Goal: Information Seeking & Learning: Compare options

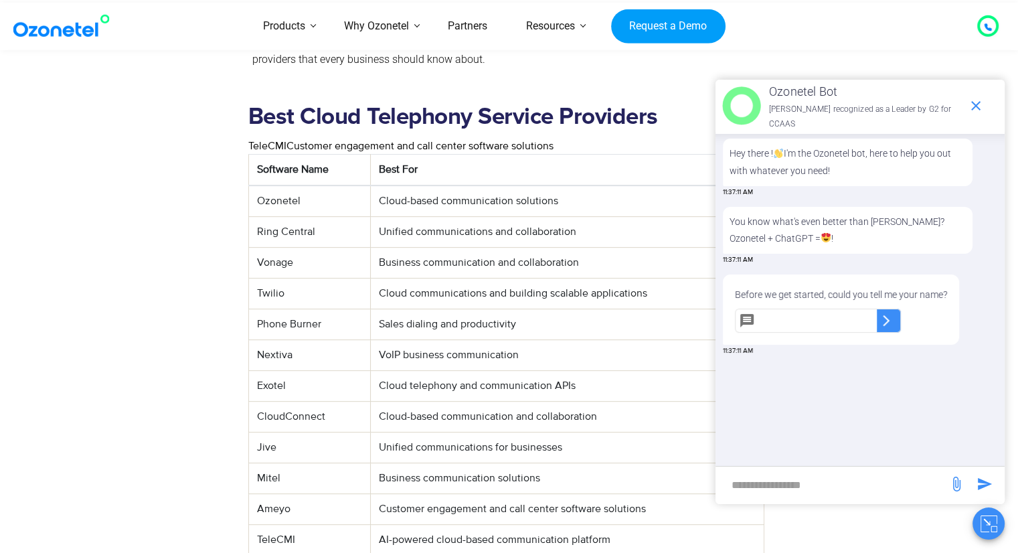
scroll to position [536, 0]
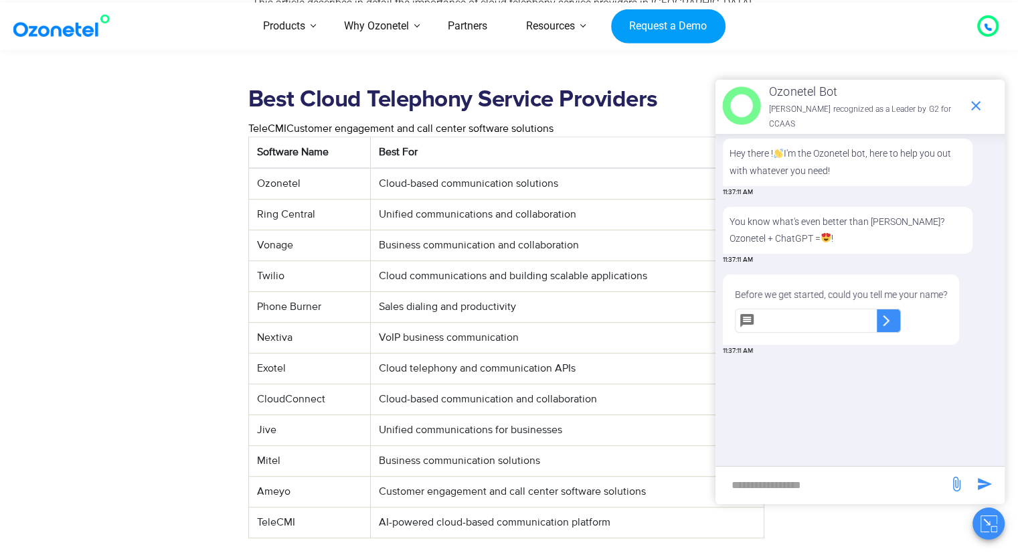
click at [279, 476] on td "Ameyo" at bounding box center [309, 491] width 122 height 31
copy td "Ameyo"
click at [975, 102] on icon "end chat or minimize" at bounding box center [976, 106] width 16 height 16
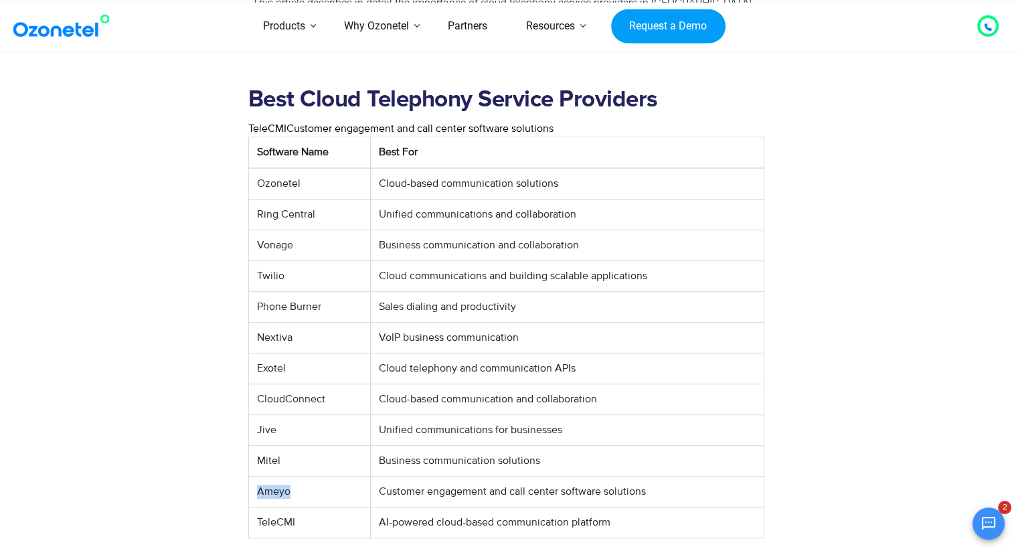
scroll to position [106, 0]
click at [268, 199] on td "Ring Central" at bounding box center [309, 214] width 122 height 31
copy tr "Ring Central"
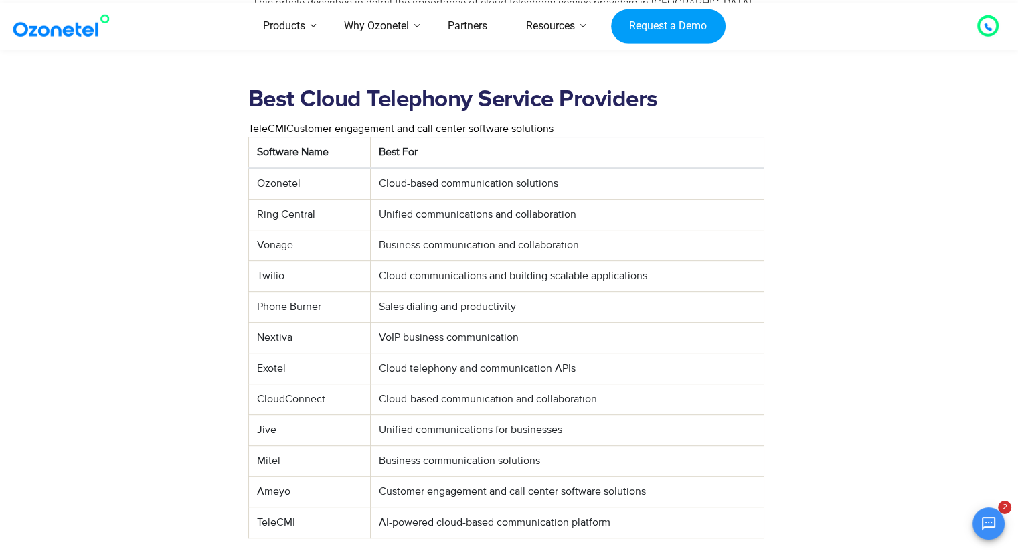
click at [287, 291] on td "Phone Burner" at bounding box center [309, 306] width 122 height 31
click at [279, 322] on td "Nextiva" at bounding box center [309, 337] width 122 height 31
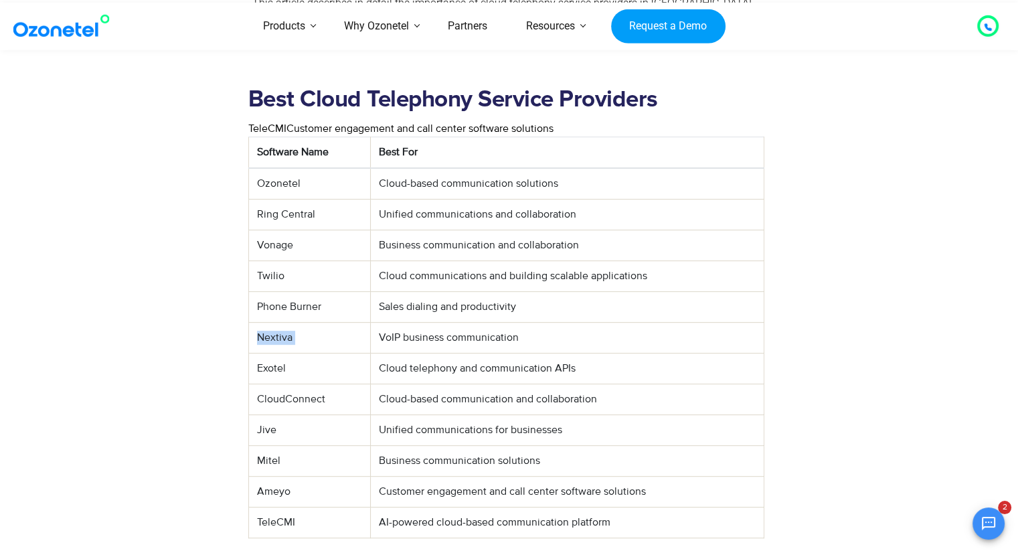
click at [279, 322] on td "Nextiva" at bounding box center [309, 337] width 122 height 31
copy tr "Nextiva"
click at [286, 384] on td "CloudConnect" at bounding box center [309, 399] width 122 height 31
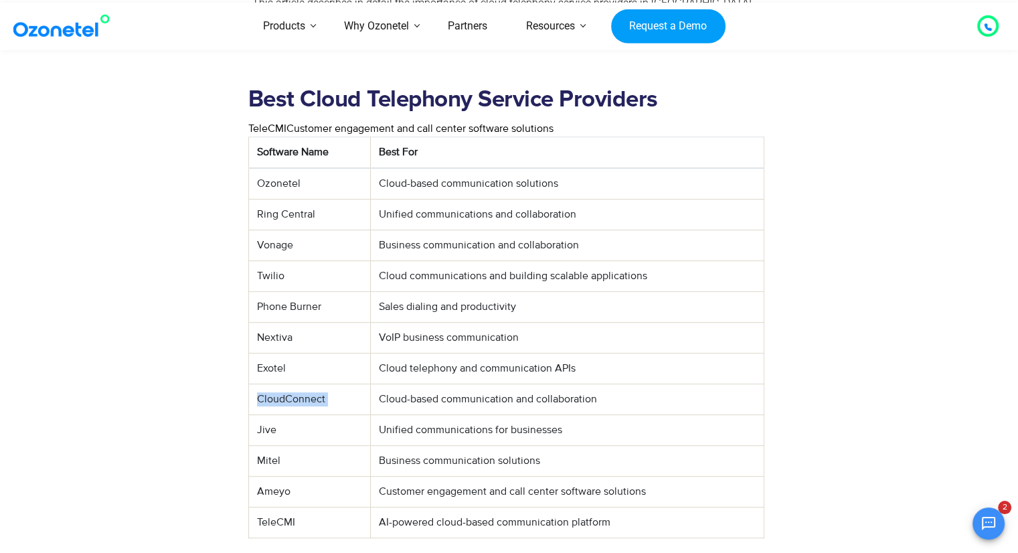
copy tr "CloudConnect"
click at [258, 445] on td "Mitel" at bounding box center [309, 460] width 122 height 31
click at [266, 414] on td "Jive" at bounding box center [309, 429] width 122 height 31
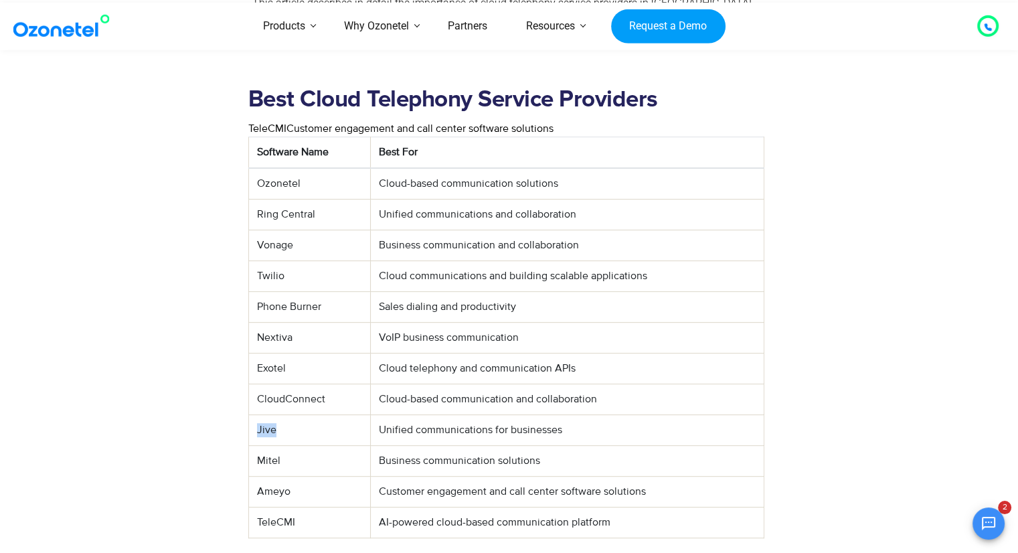
click at [266, 414] on td "Jive" at bounding box center [309, 429] width 122 height 31
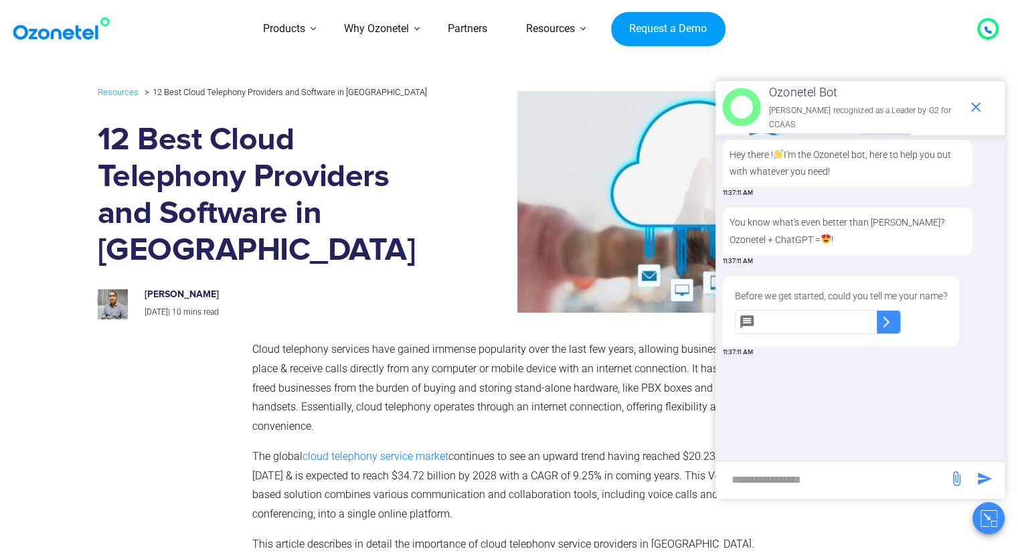
scroll to position [402, 0]
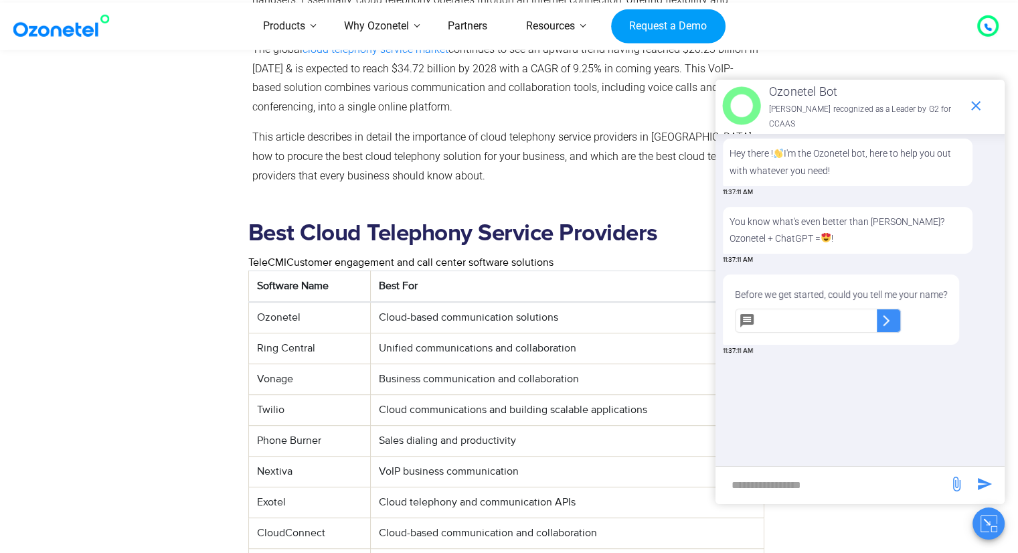
click at [267, 302] on td "Ozonetel" at bounding box center [309, 317] width 122 height 31
copy td "Ozonetel"
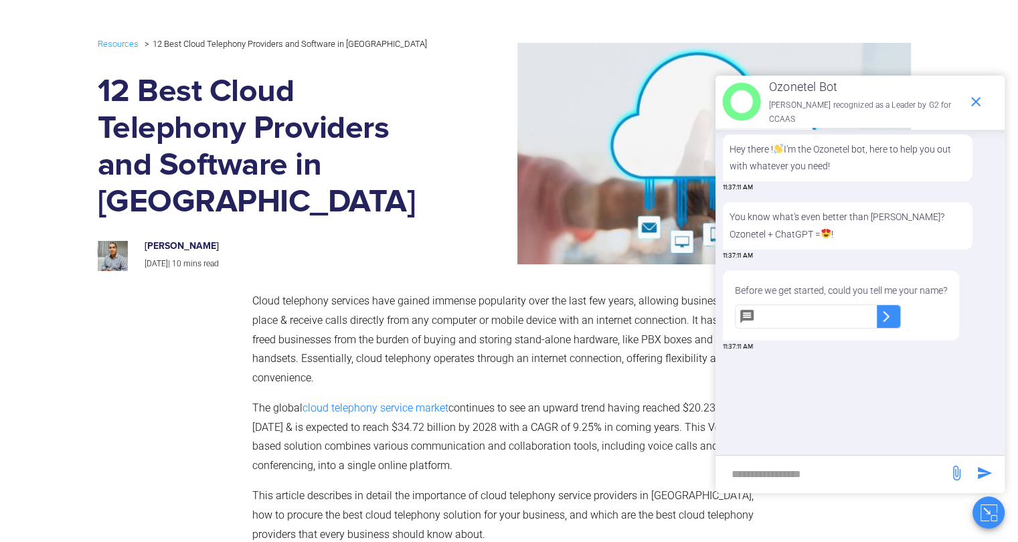
scroll to position [0, 0]
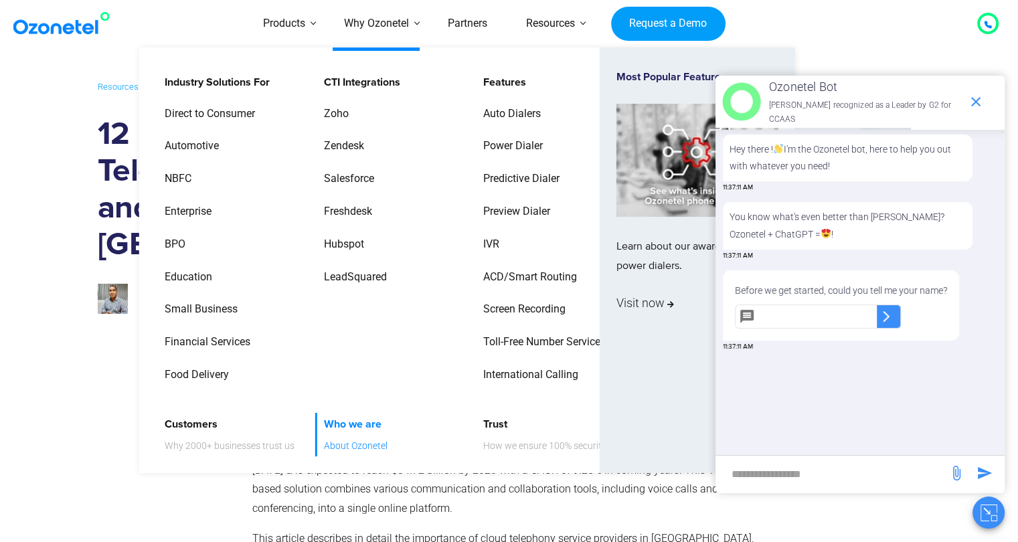
click at [349, 437] on link "Who we are About Ozonetel" at bounding box center [352, 435] width 74 height 44
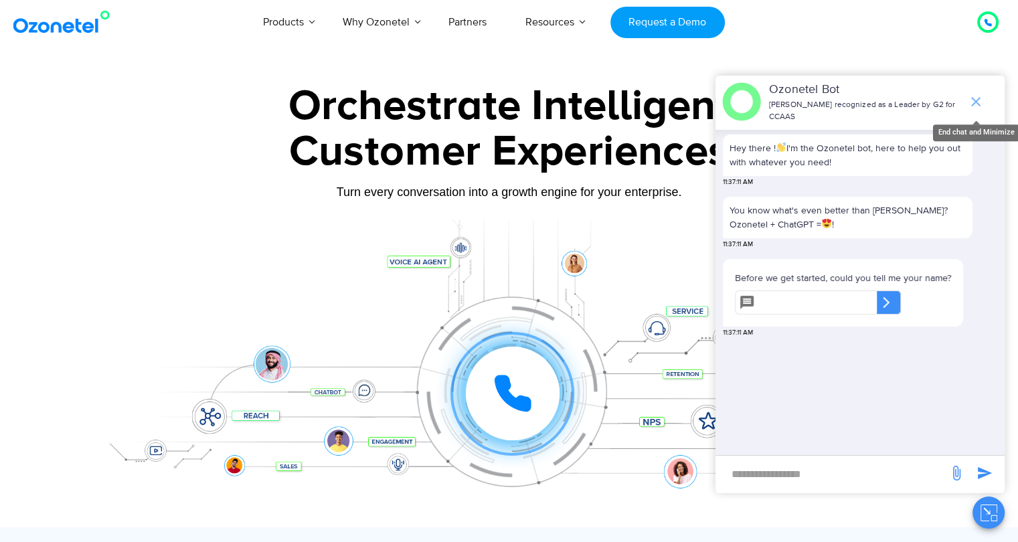
click at [986, 96] on span "end chat or minimize" at bounding box center [976, 101] width 27 height 27
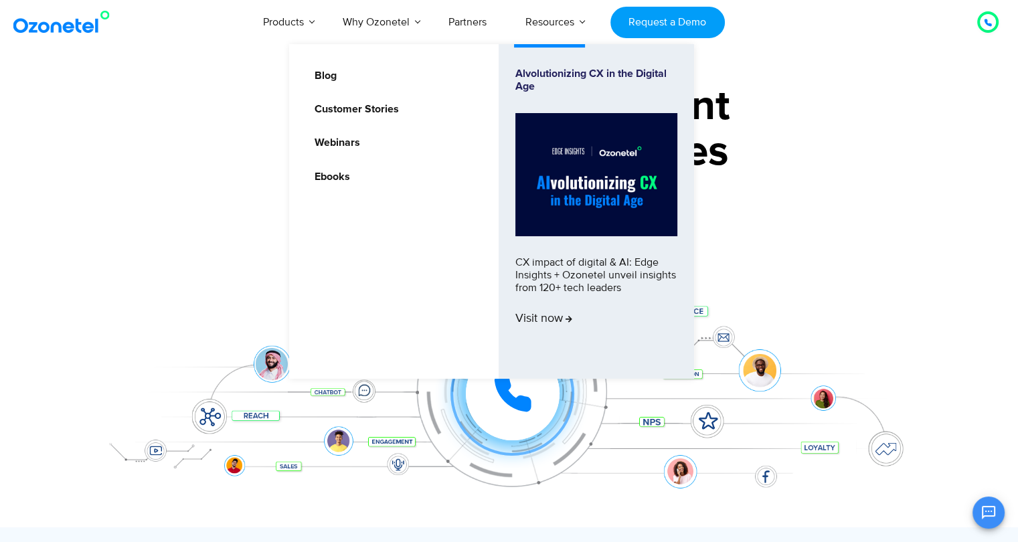
click at [568, 31] on li "Resources Blog Customer Stories Webinars Ebooks Alvolutionizing CX in the Digit…" at bounding box center [550, 22] width 88 height 44
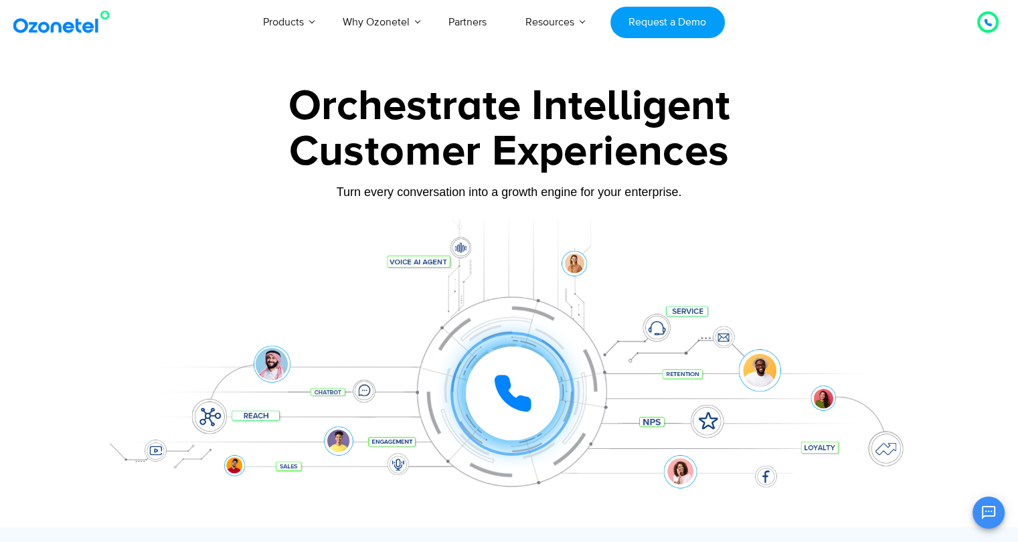
click at [809, 183] on div "Customer Experiences" at bounding box center [509, 152] width 837 height 64
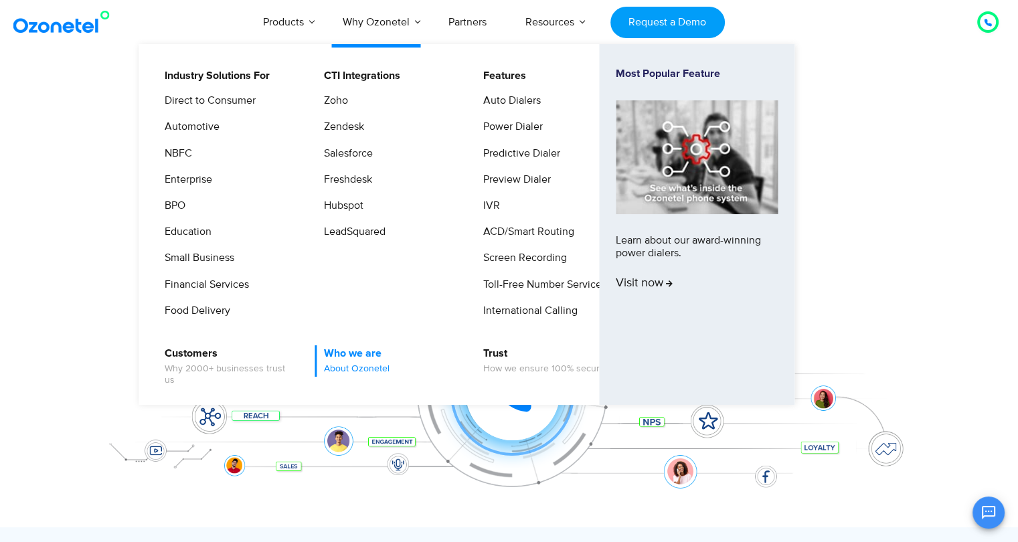
click at [367, 365] on span "About Ozonetel" at bounding box center [357, 369] width 66 height 11
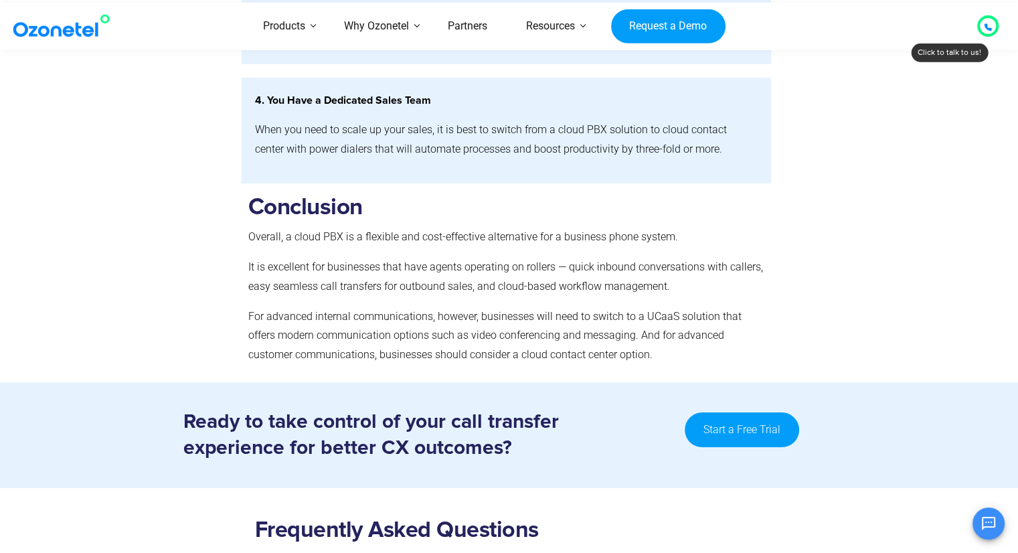
scroll to position [5423, 0]
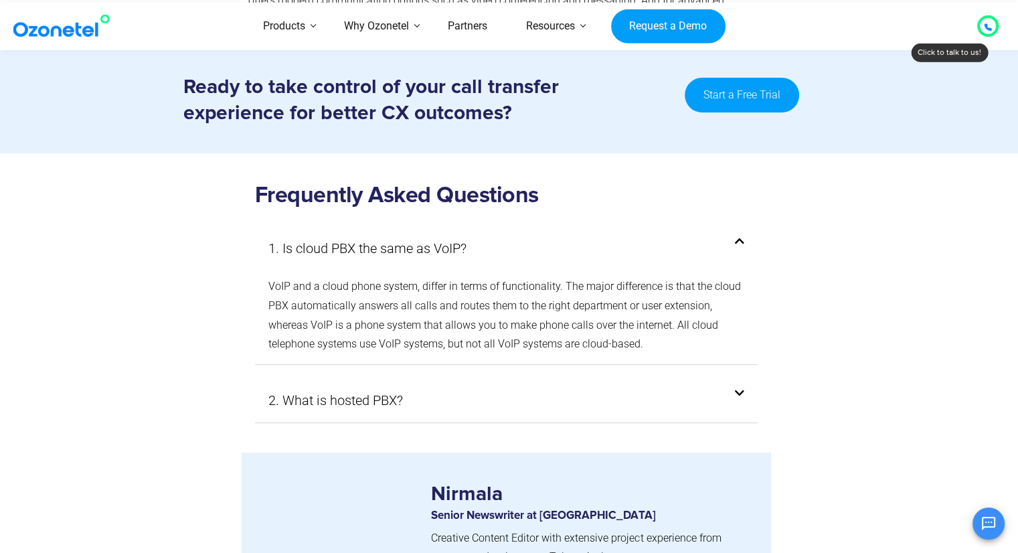
click at [536, 422] on div "2. What is hosted PBX?" at bounding box center [506, 400] width 503 height 44
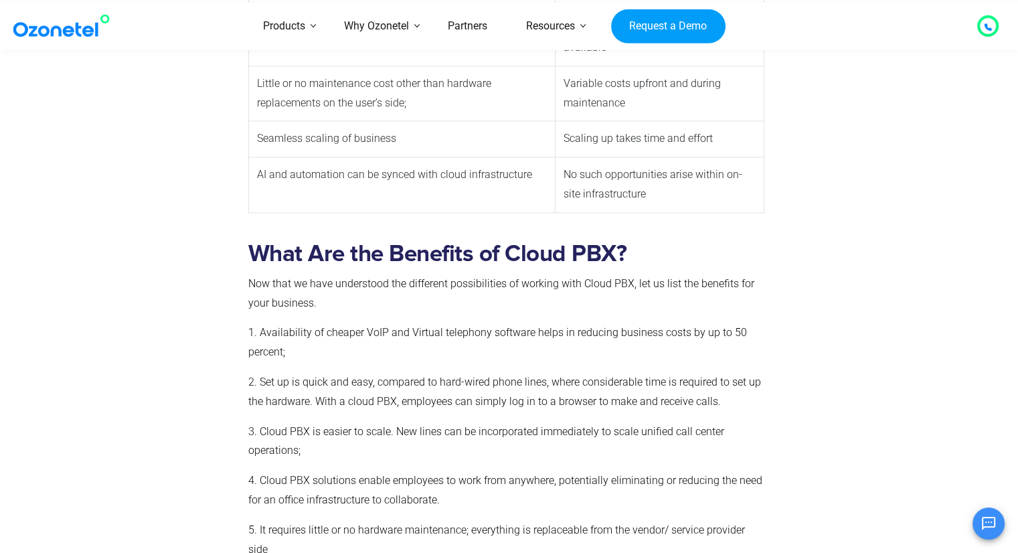
scroll to position [1741, 0]
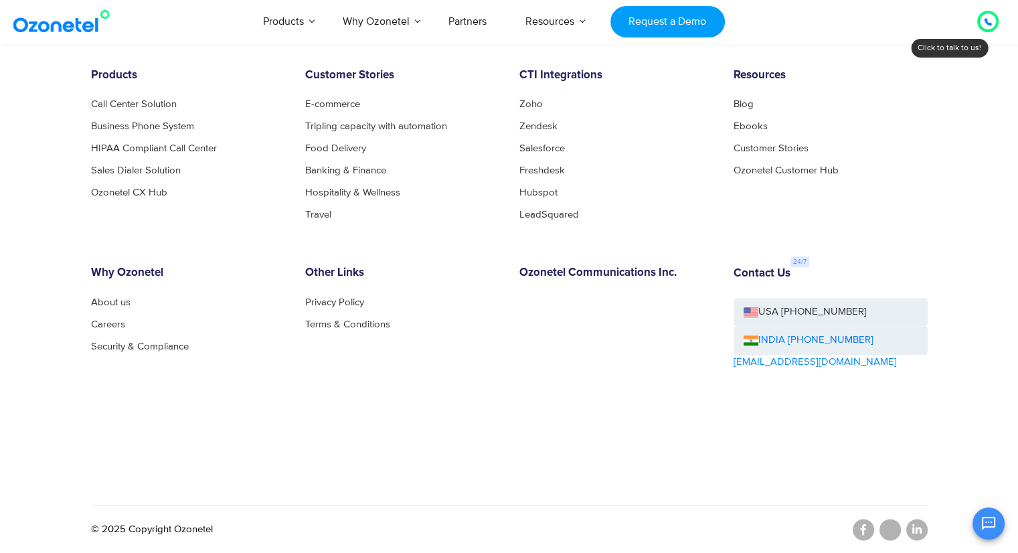
scroll to position [1439, 0]
click at [163, 104] on link "Call Center Solution" at bounding box center [137, 103] width 93 height 10
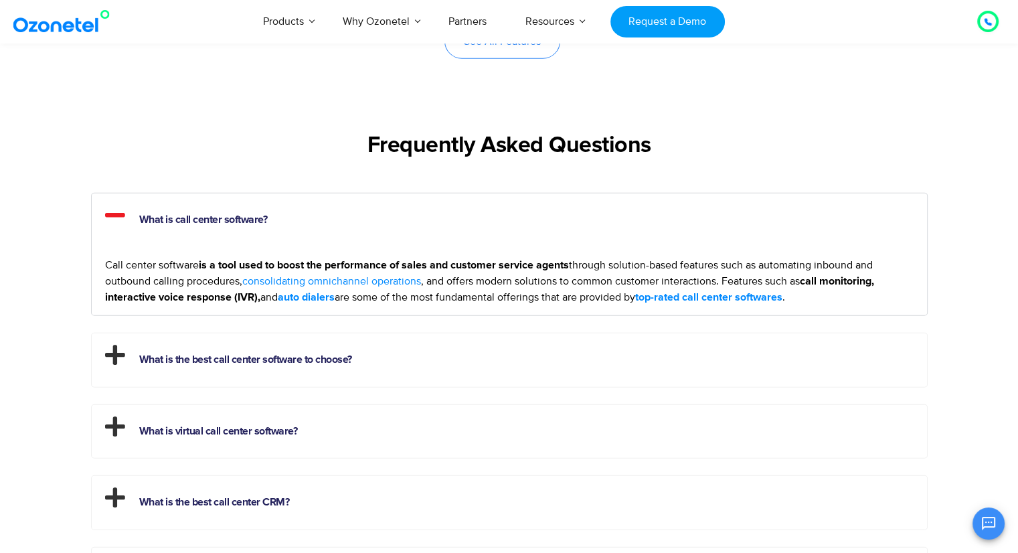
scroll to position [3502, 0]
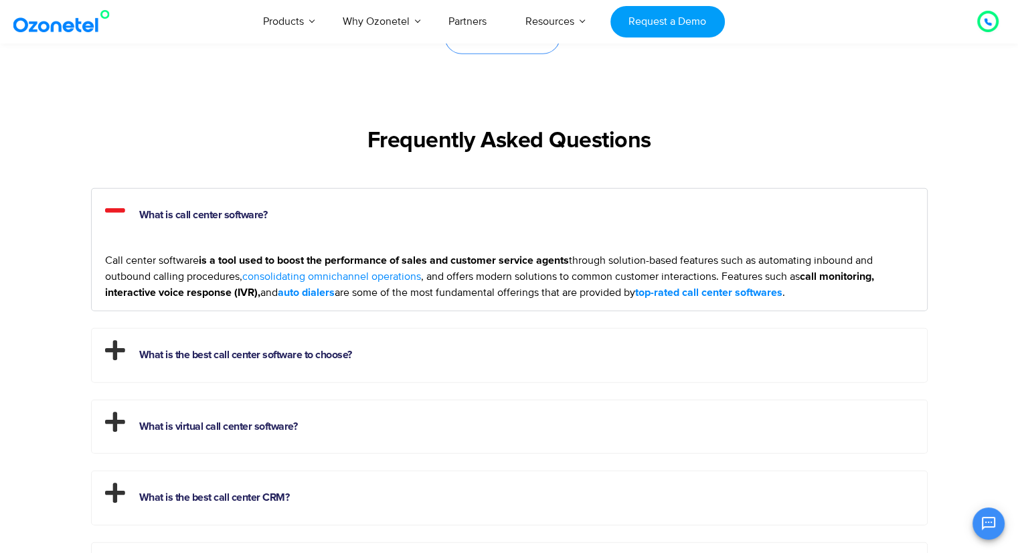
click at [505, 331] on h2 "What is the best call center software to choose?" at bounding box center [510, 352] width 836 height 47
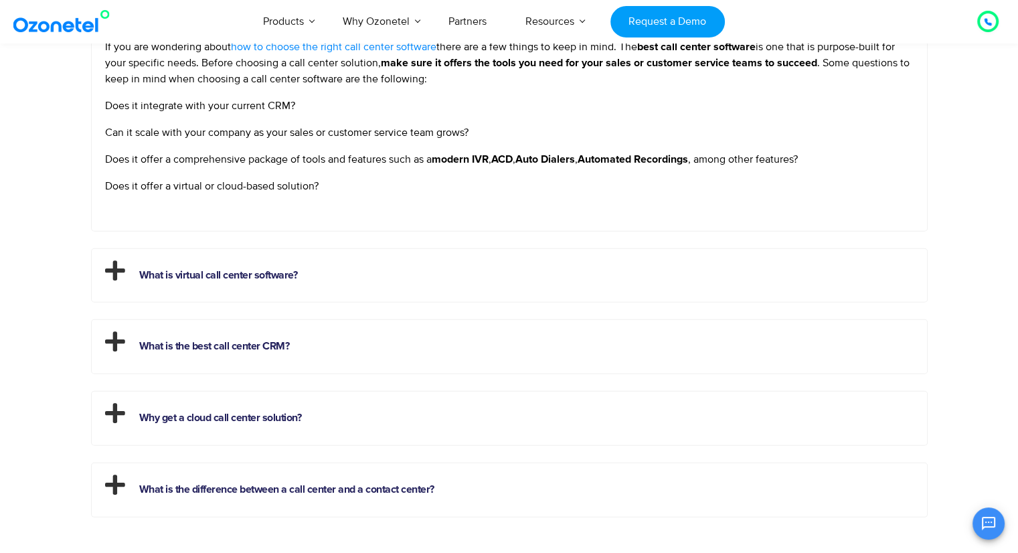
scroll to position [3788, 0]
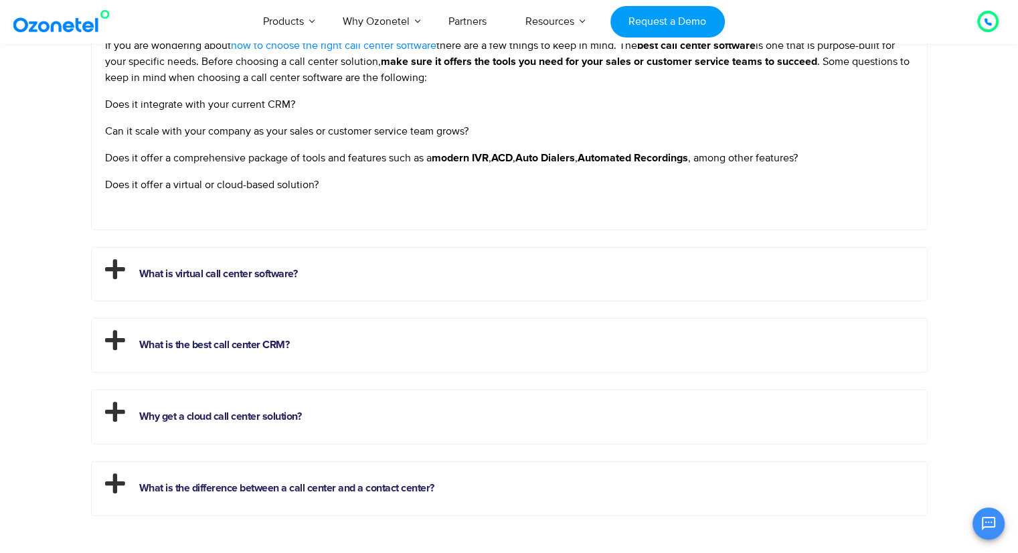
click at [429, 299] on div "What is call center software? Call center software is a tool used to boost the …" at bounding box center [509, 209] width 837 height 615
click at [433, 270] on h2 "What is virtual call center software?" at bounding box center [510, 271] width 836 height 47
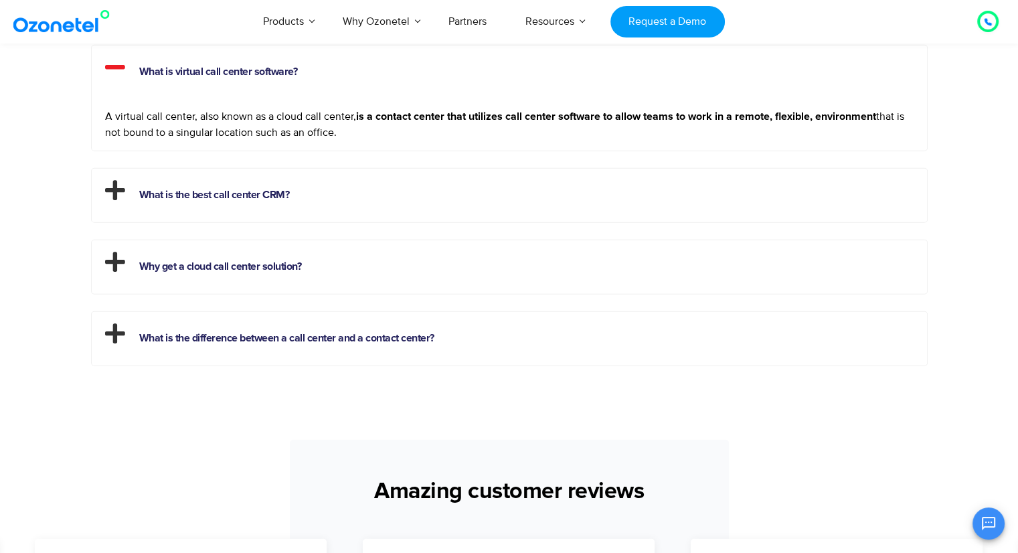
click at [466, 187] on h2 "What is the best call center CRM?" at bounding box center [510, 192] width 836 height 47
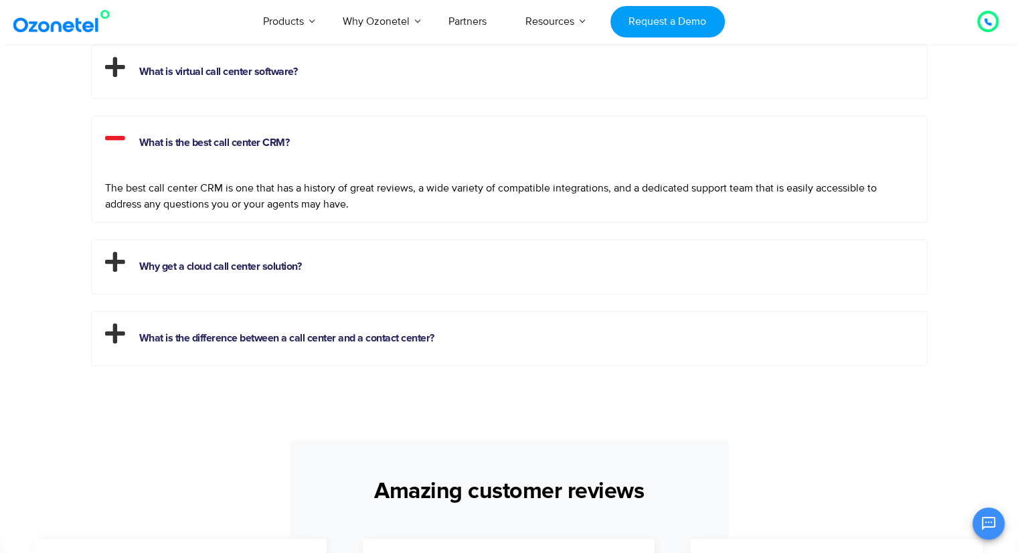
click at [468, 281] on h2 "Why get a cloud call center solution?" at bounding box center [510, 263] width 836 height 47
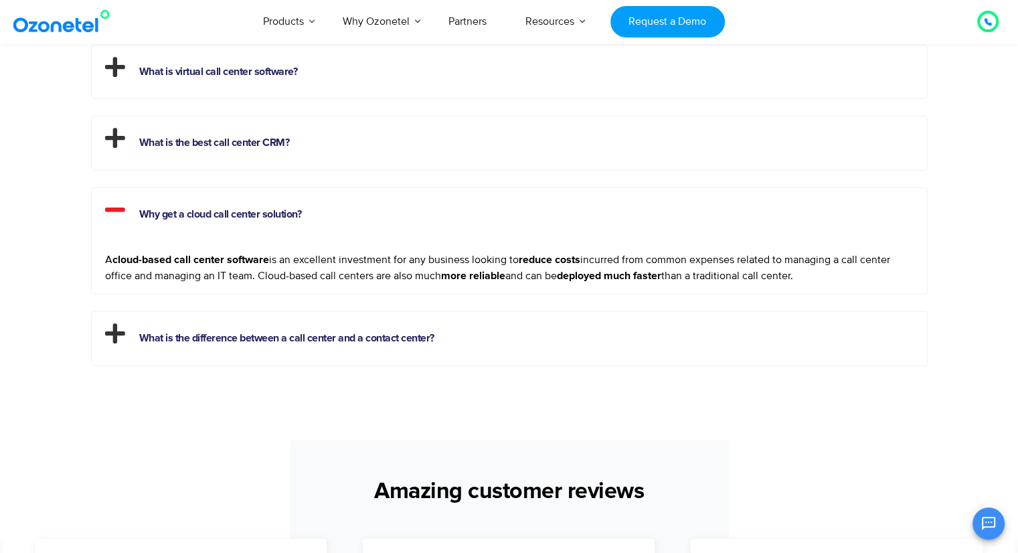
click at [477, 319] on h2 "What is the difference between a call center and a contact center?" at bounding box center [510, 335] width 836 height 47
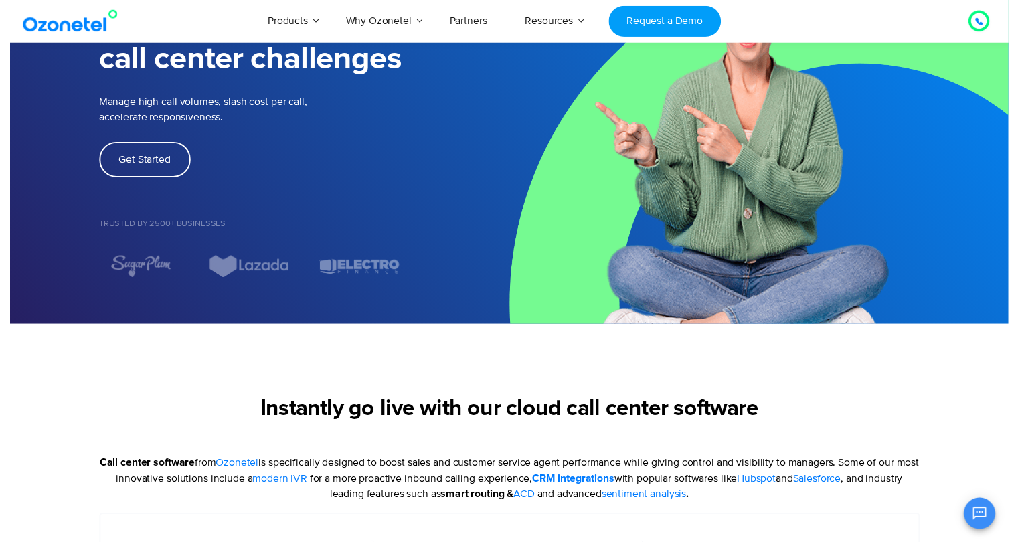
scroll to position [0, 0]
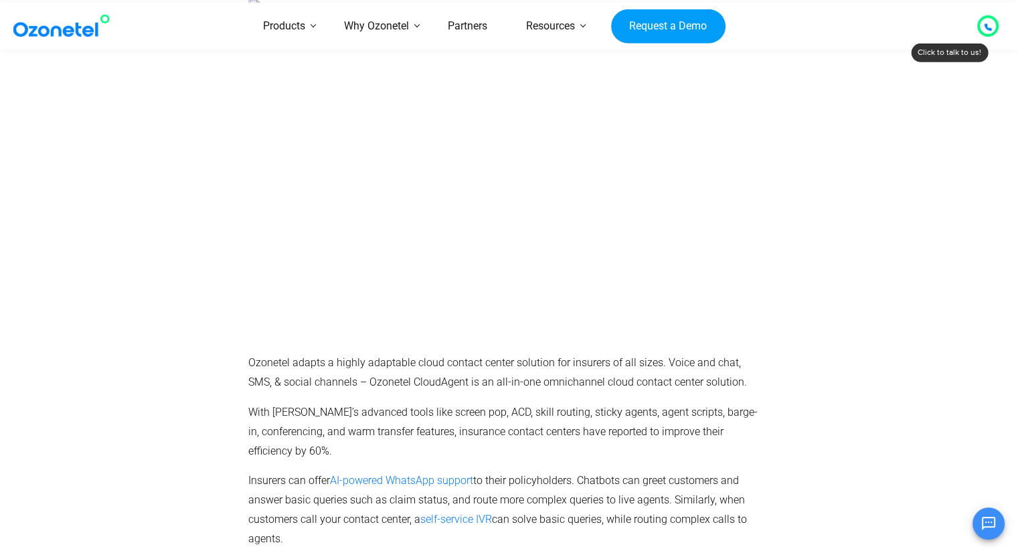
scroll to position [2726, 0]
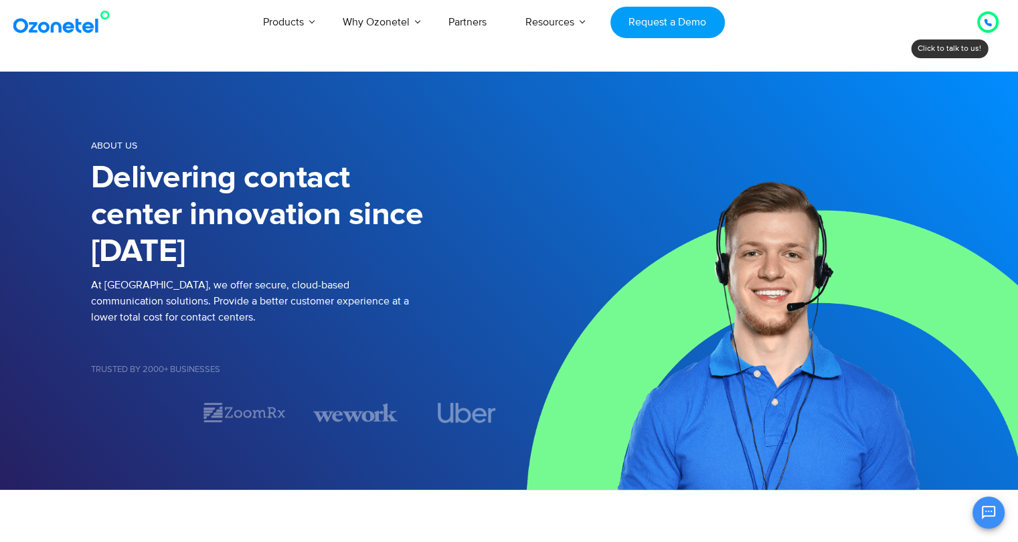
click at [101, 33] on img at bounding box center [64, 22] width 108 height 24
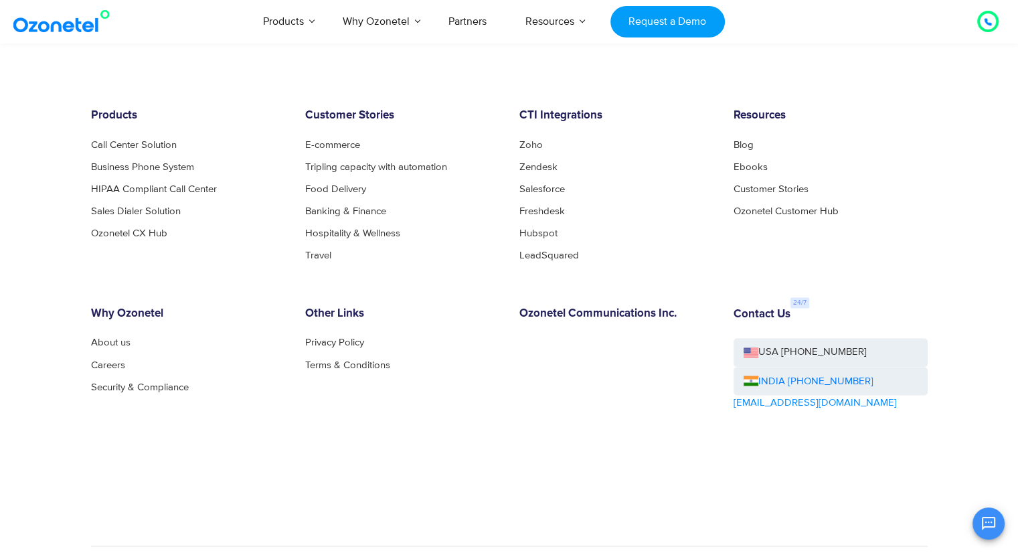
scroll to position [7316, 0]
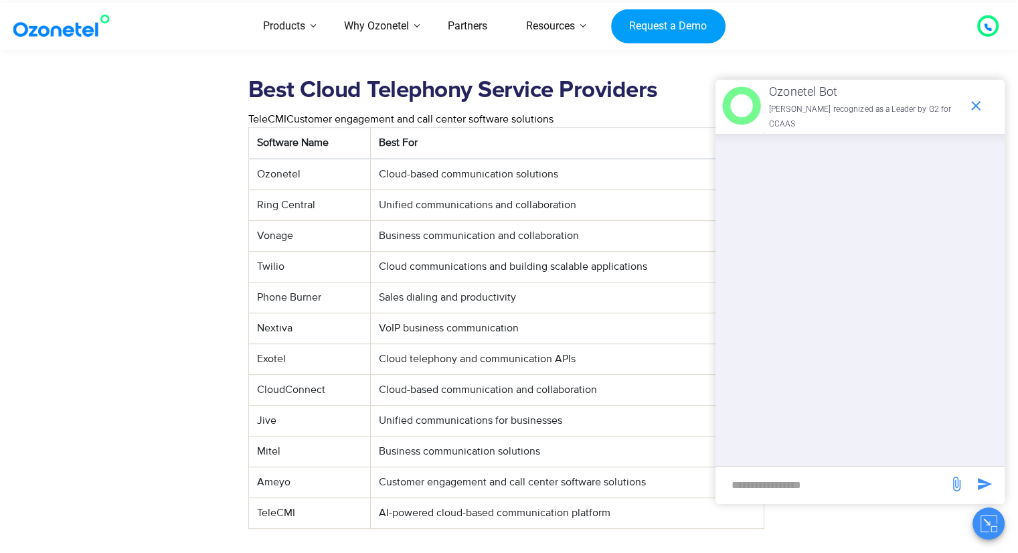
scroll to position [533, 0]
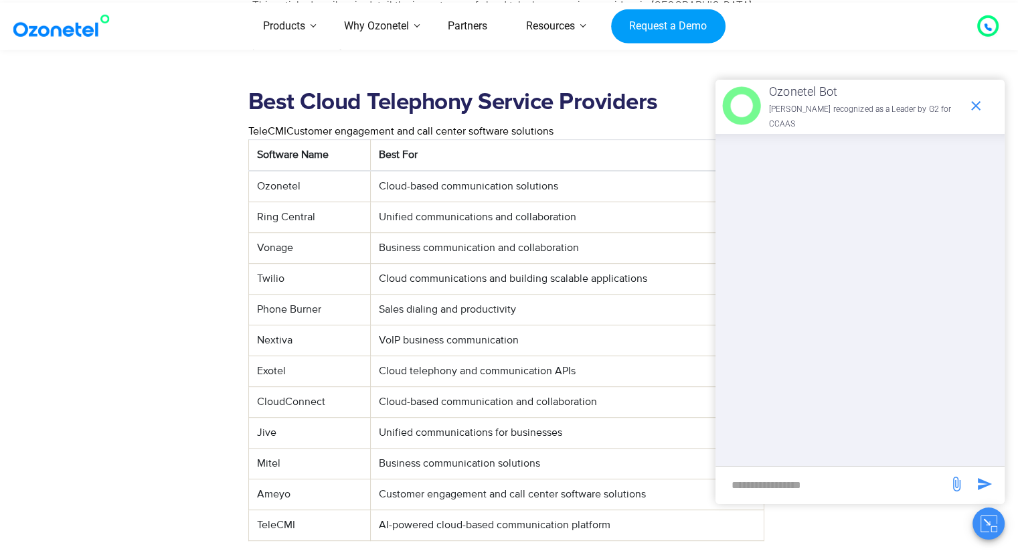
click at [273, 232] on td "Vonage" at bounding box center [309, 247] width 122 height 31
copy td "Vonage"
click at [973, 102] on icon "end chat or minimize" at bounding box center [976, 106] width 16 height 16
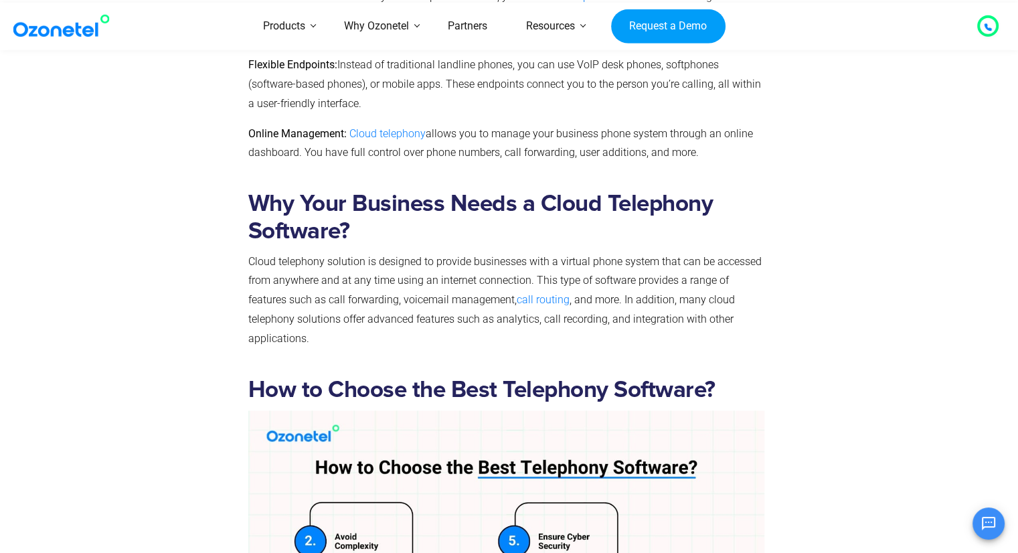
scroll to position [1939, 0]
